Goal: Task Accomplishment & Management: Complete application form

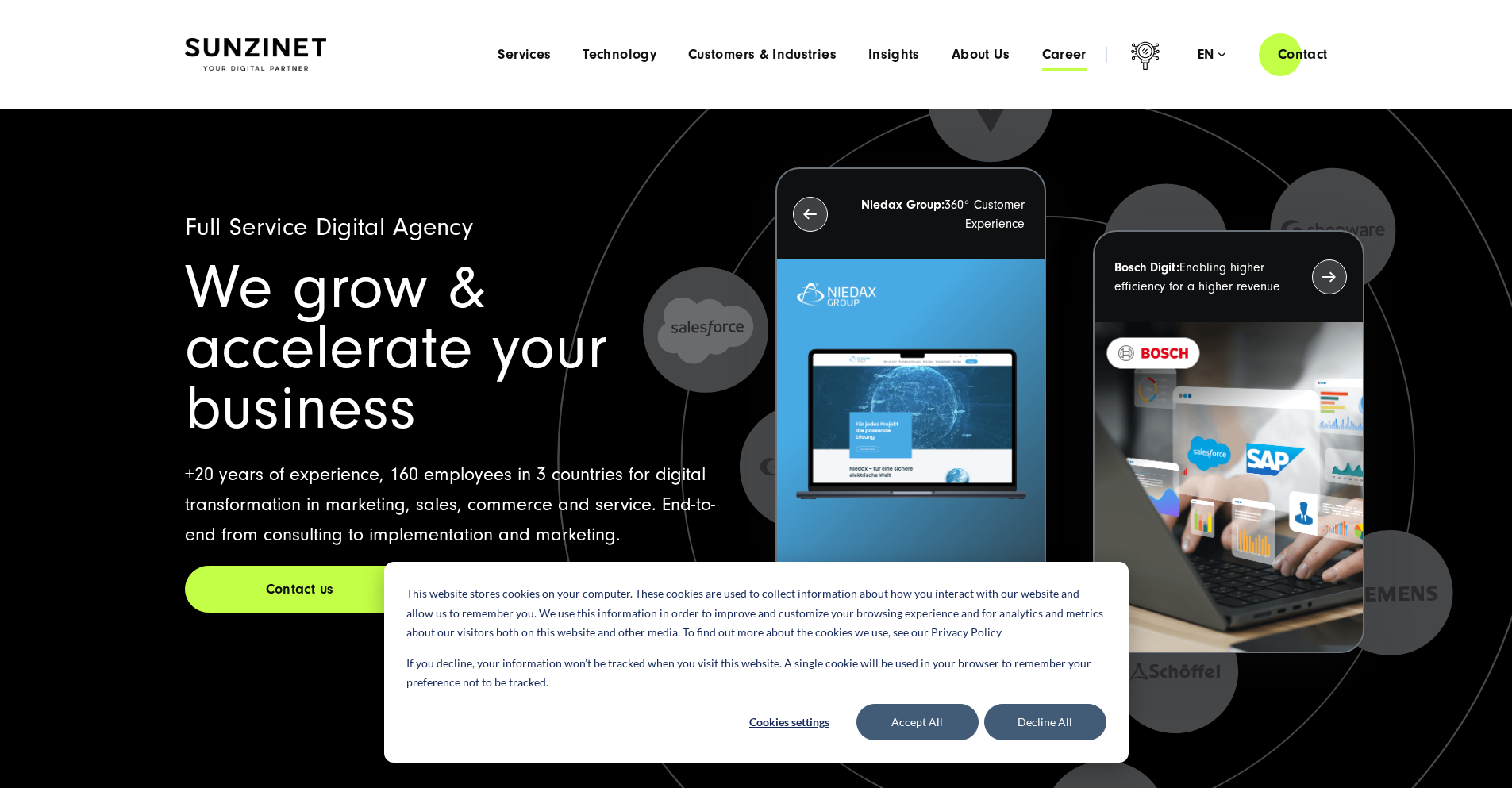
click at [1044, 57] on span "Career" at bounding box center [1064, 55] width 44 height 16
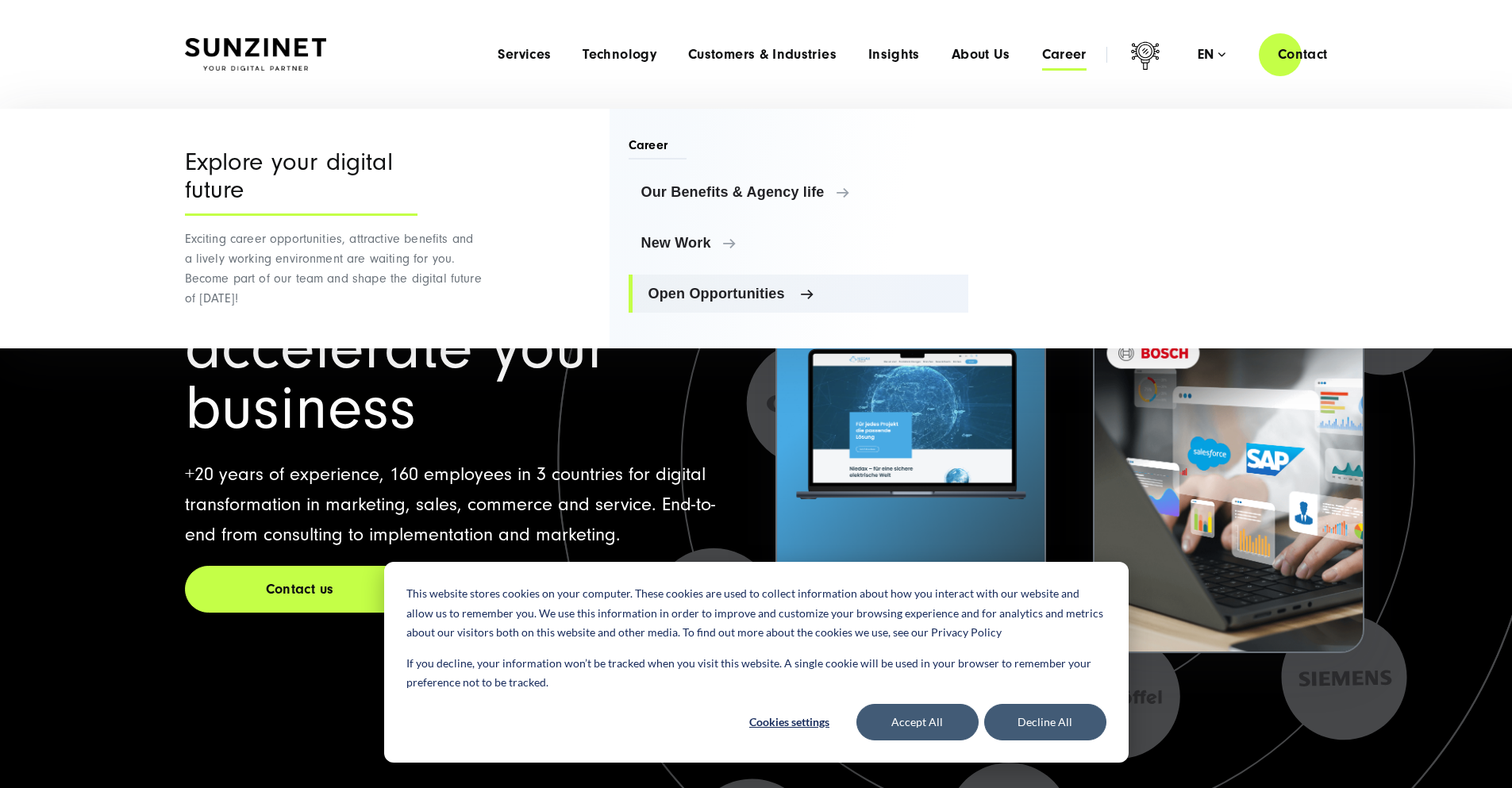
click at [766, 291] on span "Open Opportunities" at bounding box center [803, 293] width 308 height 16
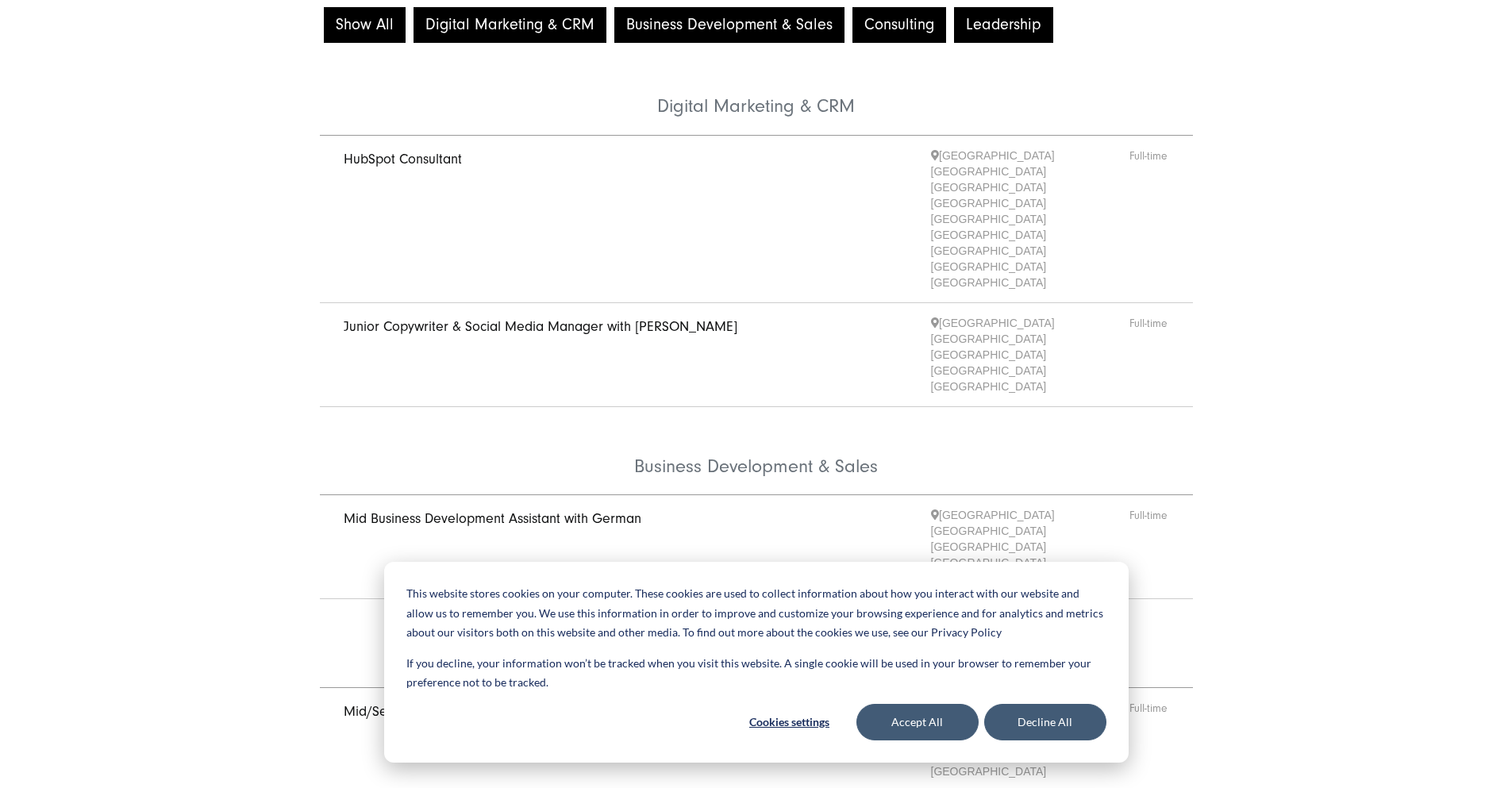
scroll to position [238, 0]
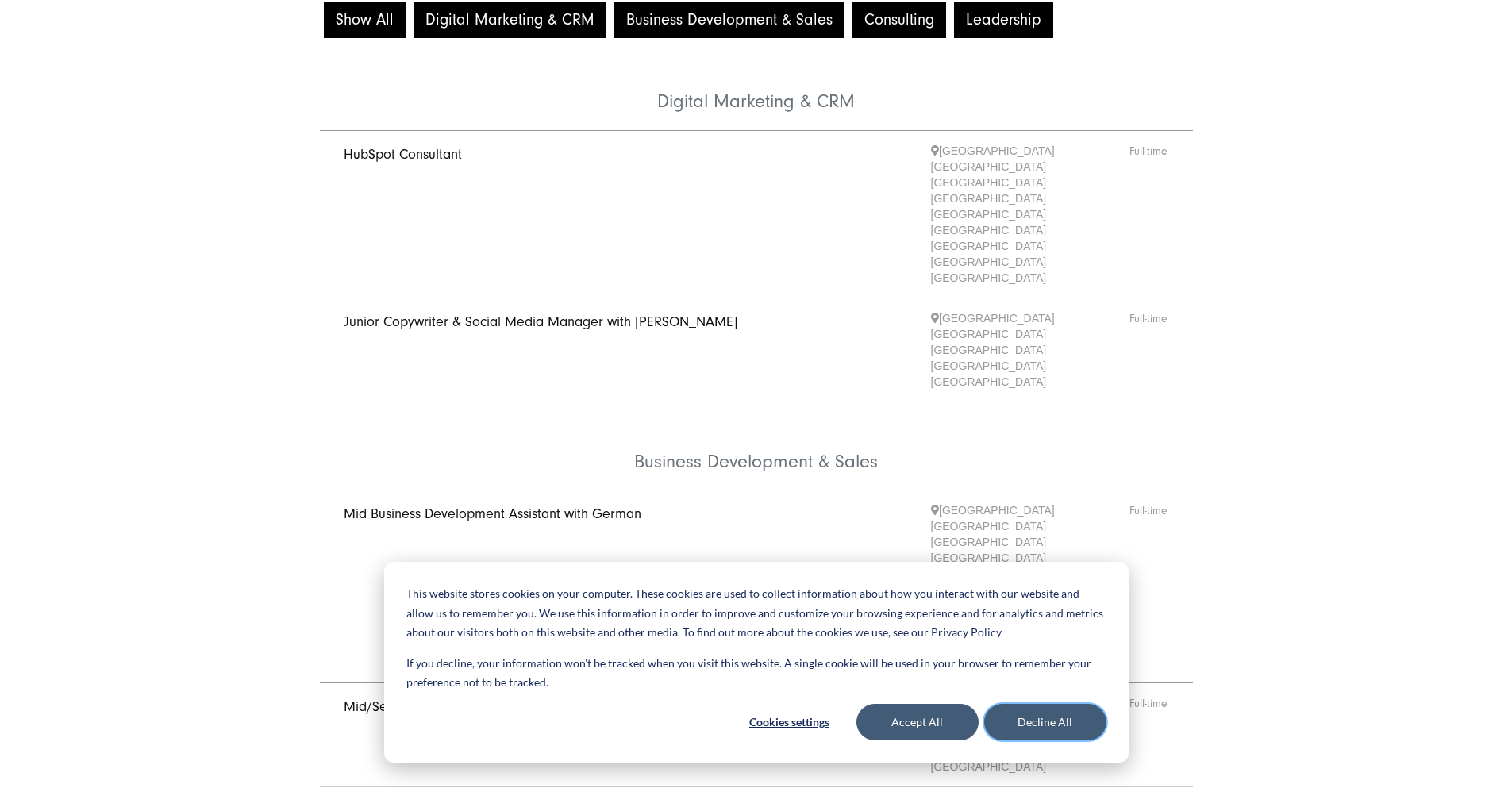
click at [1024, 719] on button "Decline All" at bounding box center [1045, 721] width 123 height 36
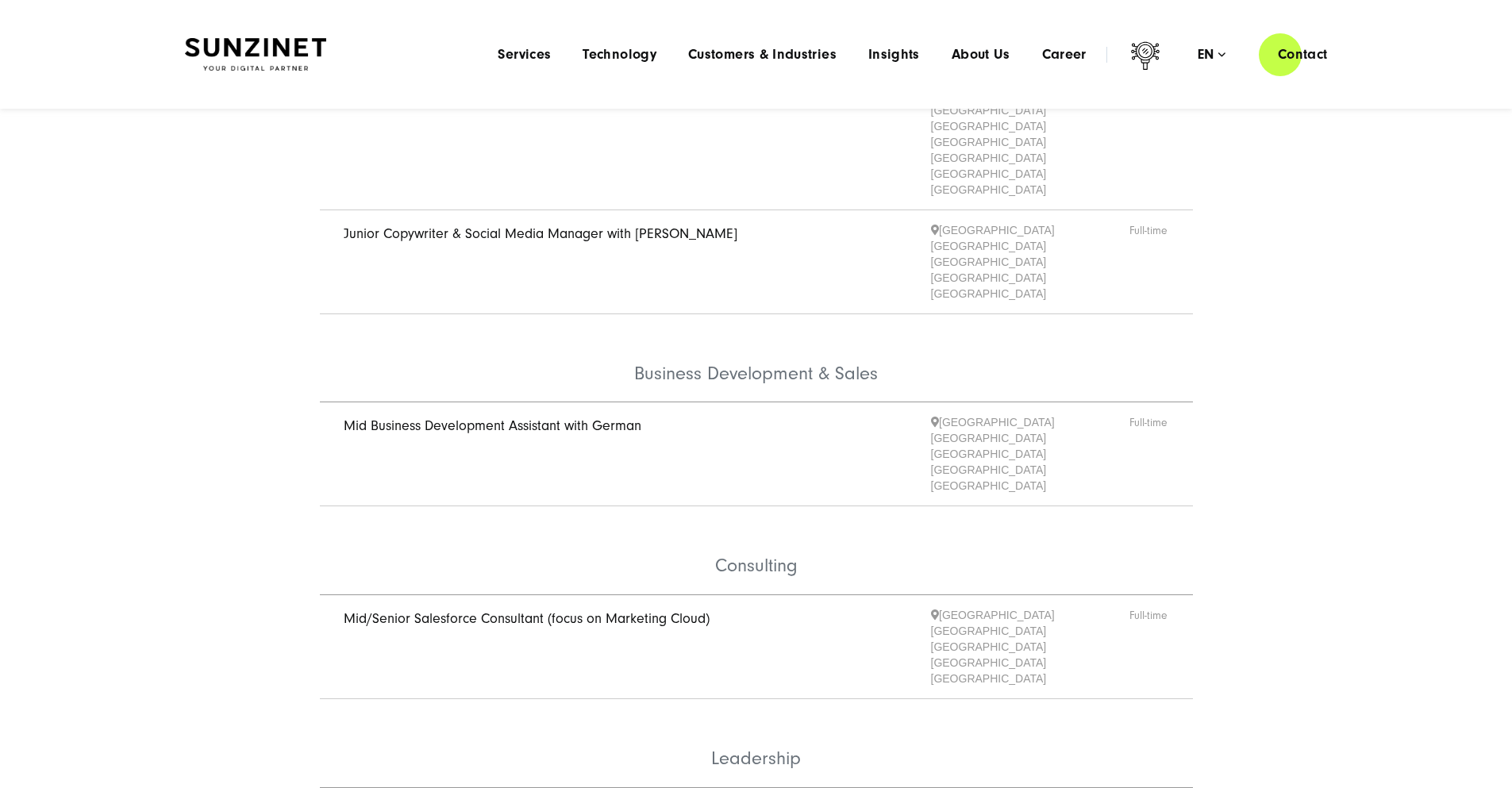
scroll to position [0, 0]
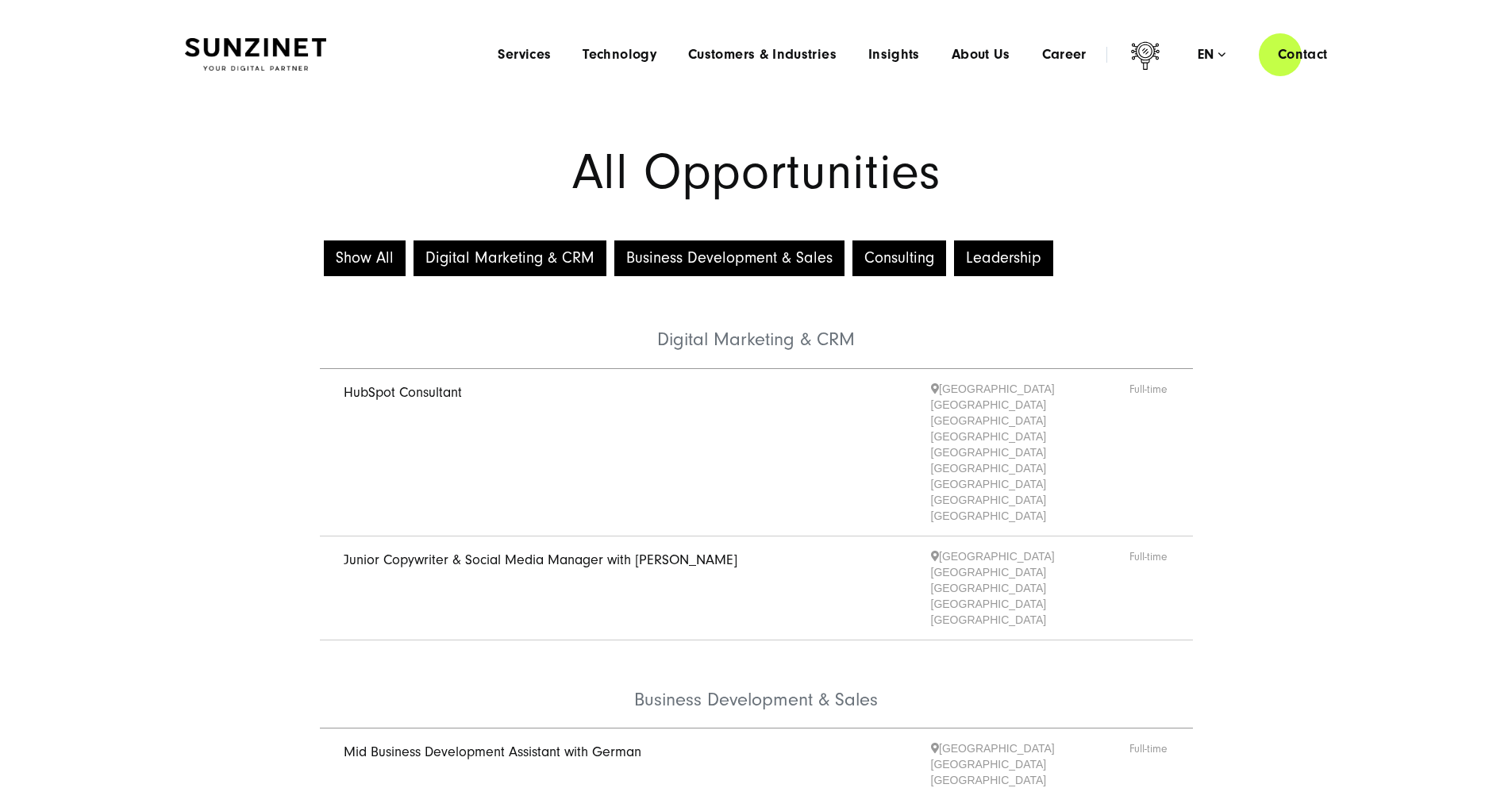
click at [402, 401] on link "HubSpot Consultant" at bounding box center [403, 392] width 118 height 17
